Goal: Task Accomplishment & Management: Use online tool/utility

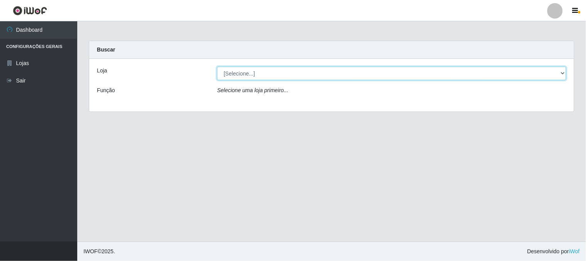
click at [564, 73] on select "[Selecione...] Casatudo BR" at bounding box center [391, 73] width 349 height 14
select select "197"
click at [217, 66] on select "[Selecione...] Casatudo BR" at bounding box center [391, 73] width 349 height 14
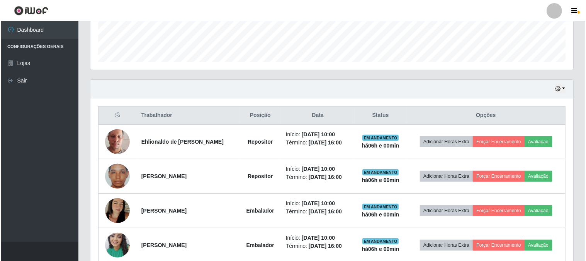
scroll to position [257, 0]
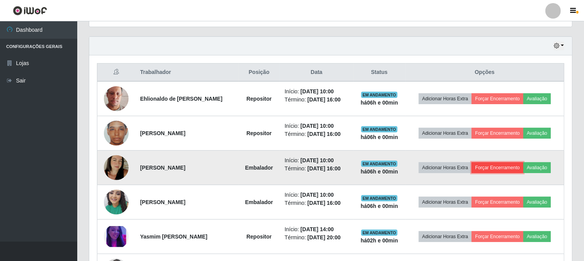
click at [513, 164] on button "Forçar Encerramento" at bounding box center [498, 167] width 52 height 11
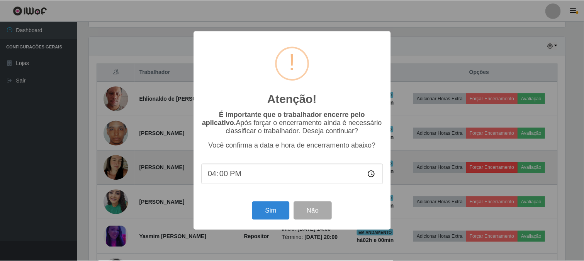
scroll to position [160, 478]
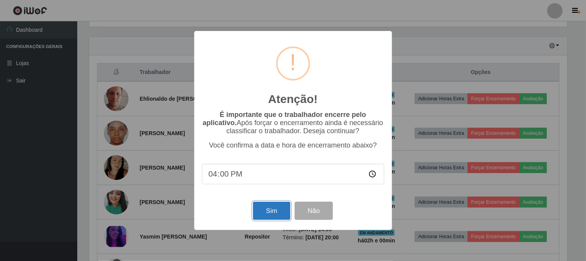
click at [275, 209] on button "Sim" at bounding box center [271, 210] width 37 height 18
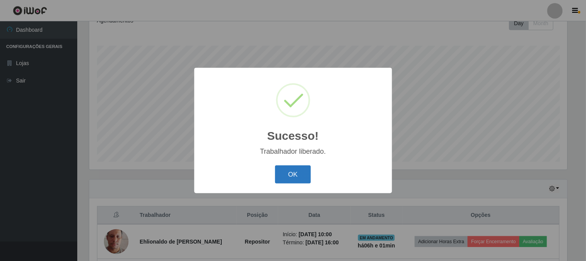
click at [295, 175] on button "OK" at bounding box center [293, 174] width 36 height 18
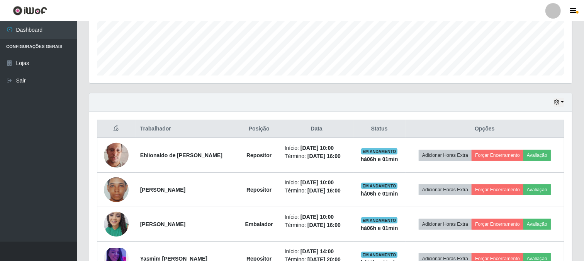
scroll to position [244, 0]
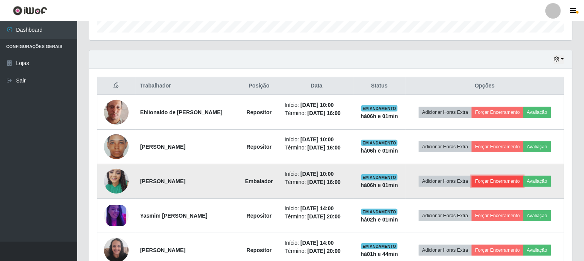
click at [484, 178] on button "Forçar Encerramento" at bounding box center [498, 180] width 52 height 11
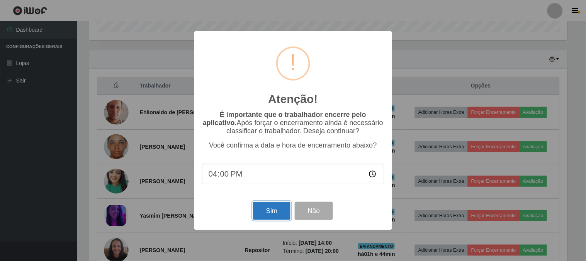
click at [269, 213] on button "Sim" at bounding box center [271, 210] width 37 height 18
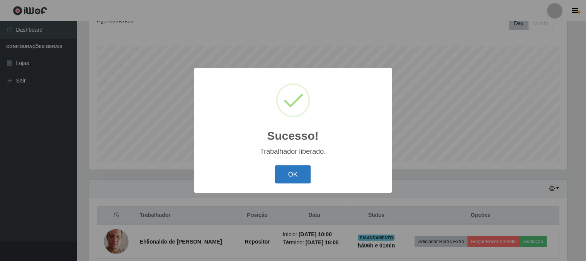
click at [293, 174] on button "OK" at bounding box center [293, 174] width 36 height 18
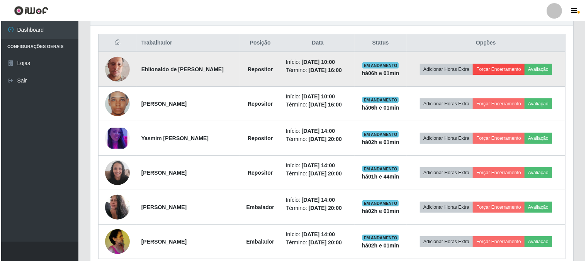
scroll to position [201, 0]
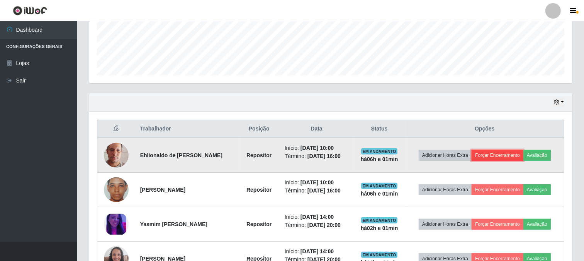
click at [494, 153] on button "Forçar Encerramento" at bounding box center [498, 155] width 52 height 11
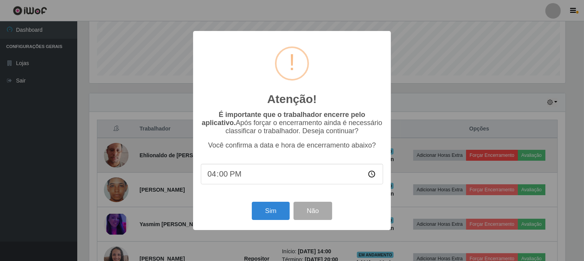
scroll to position [160, 478]
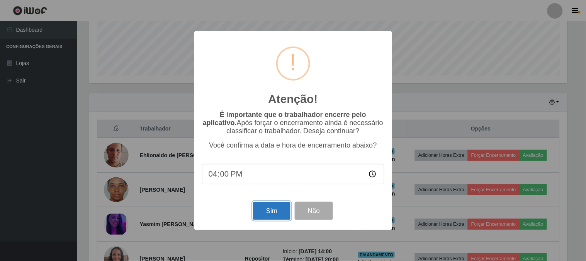
click at [281, 212] on button "Sim" at bounding box center [271, 210] width 37 height 18
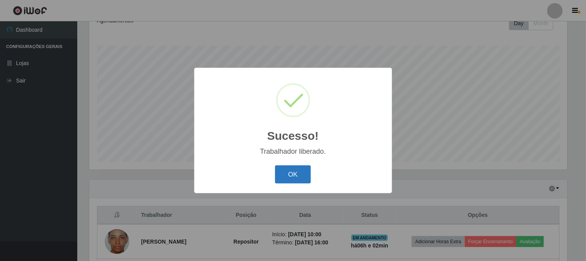
click at [297, 171] on button "OK" at bounding box center [293, 174] width 36 height 18
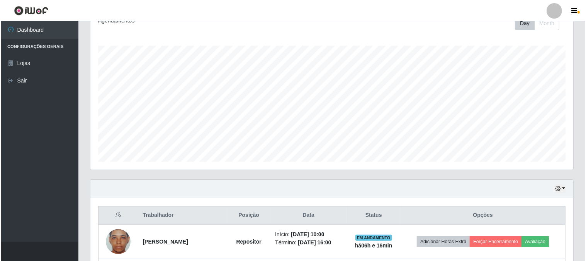
scroll to position [244, 0]
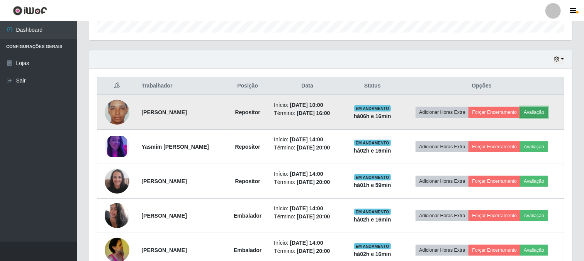
click at [534, 109] on button "Avaliação" at bounding box center [534, 112] width 27 height 11
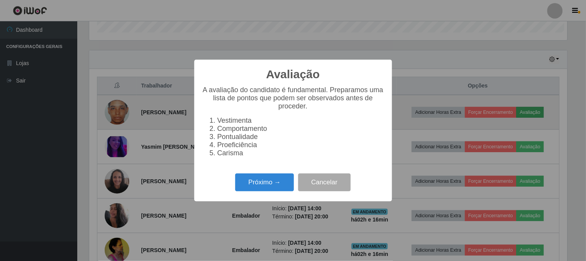
scroll to position [160, 478]
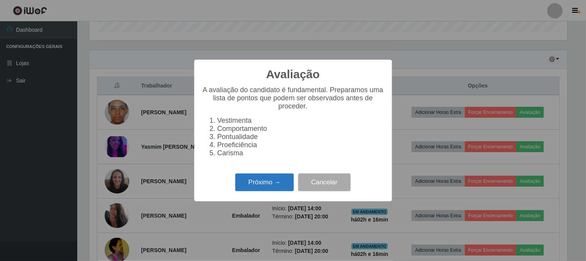
click at [276, 186] on button "Próximo →" at bounding box center [264, 182] width 59 height 18
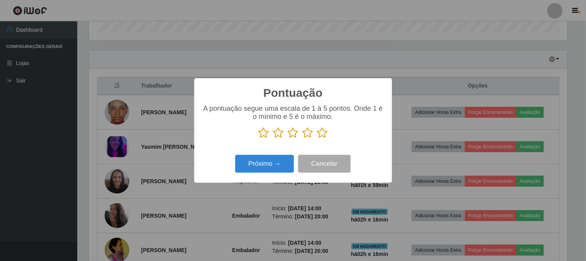
scroll to position [386344, 386026]
click at [319, 133] on icon at bounding box center [322, 133] width 11 height 12
click at [317, 138] on input "radio" at bounding box center [317, 138] width 0 height 0
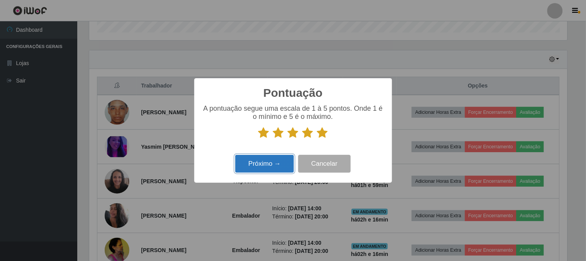
click at [273, 163] on button "Próximo →" at bounding box center [264, 164] width 59 height 18
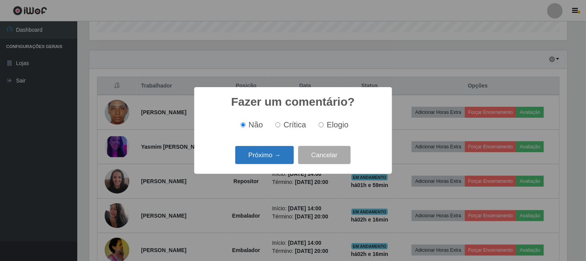
click at [279, 152] on button "Próximo →" at bounding box center [264, 155] width 59 height 18
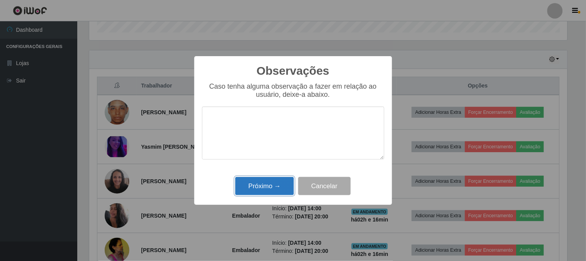
click at [287, 184] on button "Próximo →" at bounding box center [264, 186] width 59 height 18
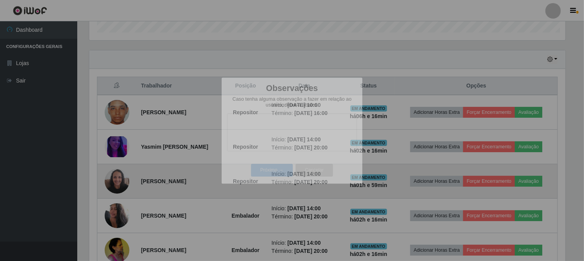
scroll to position [160, 483]
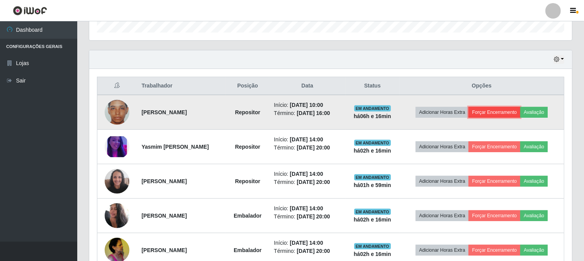
click at [505, 111] on button "Forçar Encerramento" at bounding box center [495, 112] width 52 height 11
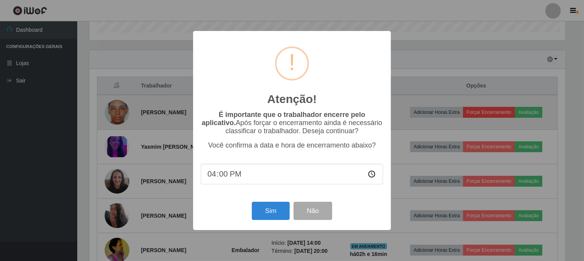
scroll to position [160, 478]
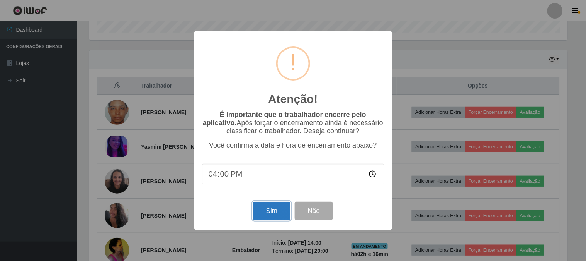
click at [266, 217] on button "Sim" at bounding box center [271, 210] width 37 height 18
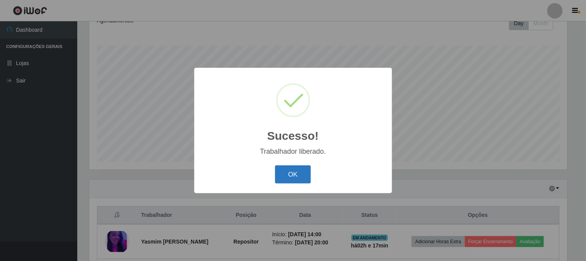
click at [290, 177] on button "OK" at bounding box center [293, 174] width 36 height 18
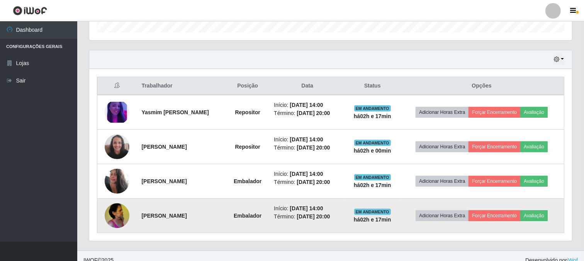
scroll to position [253, 0]
